Goal: Task Accomplishment & Management: Use online tool/utility

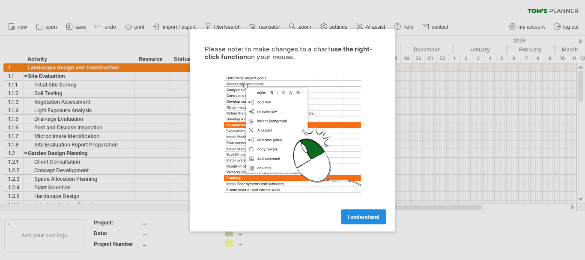
click at [349, 214] on span "I understand" at bounding box center [364, 216] width 32 height 6
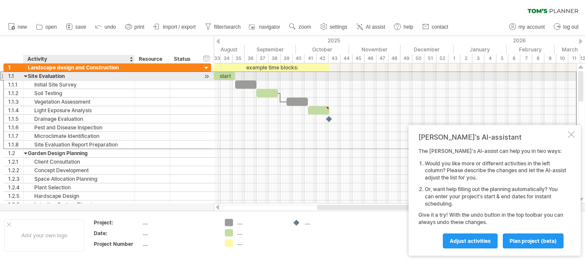
click at [45, 78] on div "Site Evaluation" at bounding box center [79, 76] width 102 height 8
click at [45, 78] on input "**********" at bounding box center [79, 76] width 102 height 8
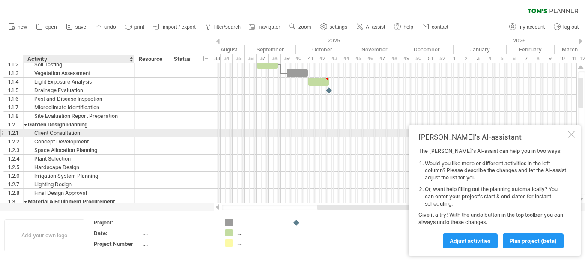
click at [74, 135] on div "Client Consultation" at bounding box center [79, 133] width 102 height 8
click at [74, 135] on input "**********" at bounding box center [79, 133] width 102 height 8
click at [575, 133] on div "[PERSON_NAME]'s AI-assistant The [PERSON_NAME]'s AI-assist can help you in two …" at bounding box center [495, 190] width 172 height 131
click at [569, 132] on div at bounding box center [571, 134] width 7 height 7
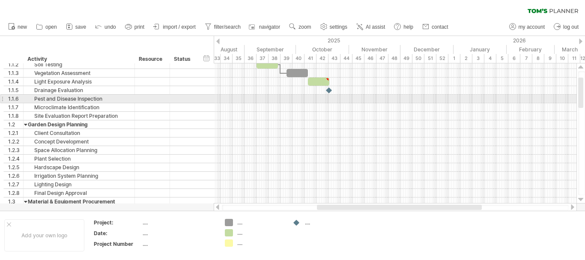
click at [324, 98] on div at bounding box center [395, 99] width 363 height 9
click at [57, 99] on div "Pest and Disease Inspection" at bounding box center [79, 99] width 102 height 8
click at [230, 98] on div at bounding box center [395, 99] width 363 height 9
click at [228, 98] on div at bounding box center [395, 99] width 363 height 9
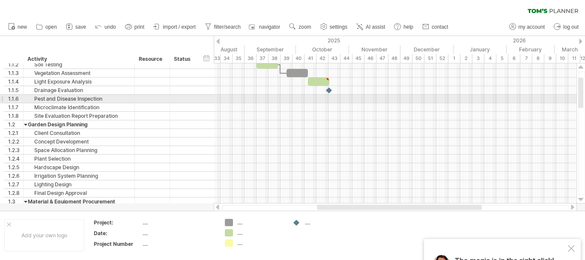
click at [228, 98] on div at bounding box center [395, 99] width 363 height 9
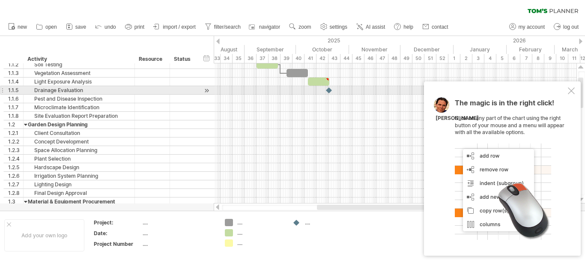
click at [574, 90] on div at bounding box center [571, 90] width 7 height 7
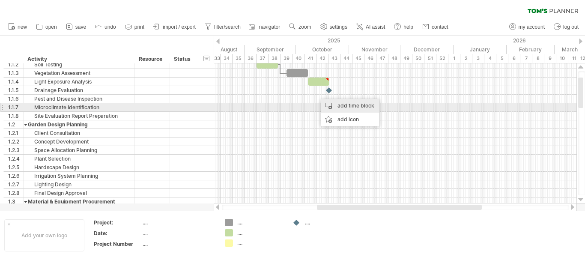
click at [341, 106] on div "add time block" at bounding box center [350, 106] width 59 height 14
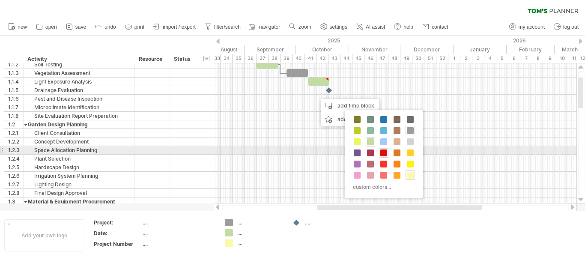
click at [384, 152] on span at bounding box center [383, 153] width 7 height 7
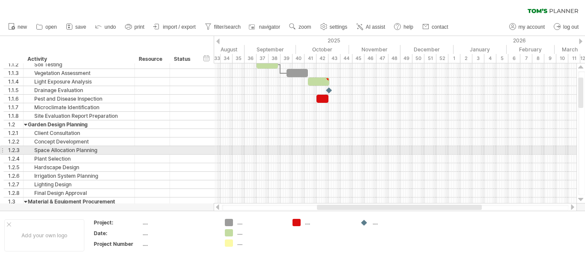
click at [338, 148] on div at bounding box center [395, 150] width 363 height 9
